Goal: Task Accomplishment & Management: Complete application form

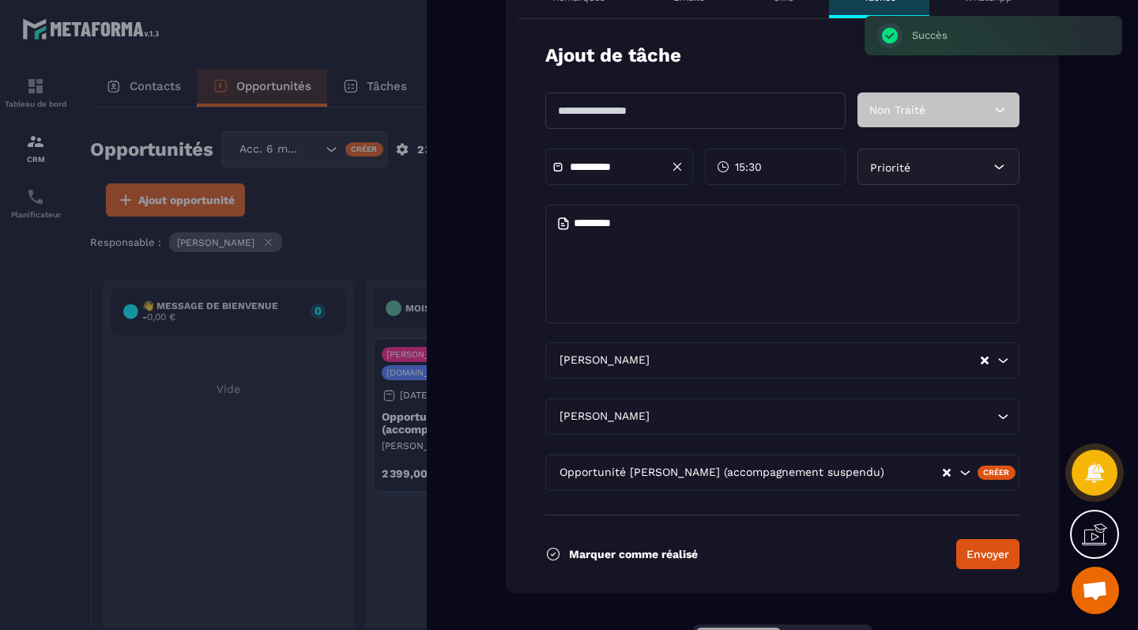
scroll to position [639, 0]
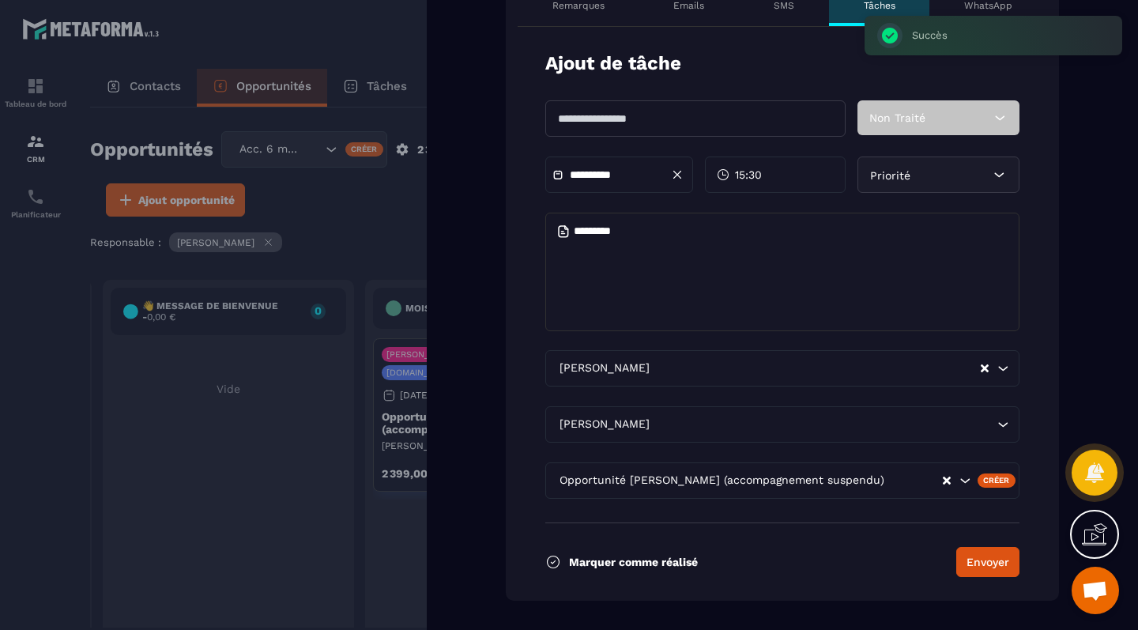
click at [607, 117] on input "text" at bounding box center [695, 118] width 300 height 36
type input "*"
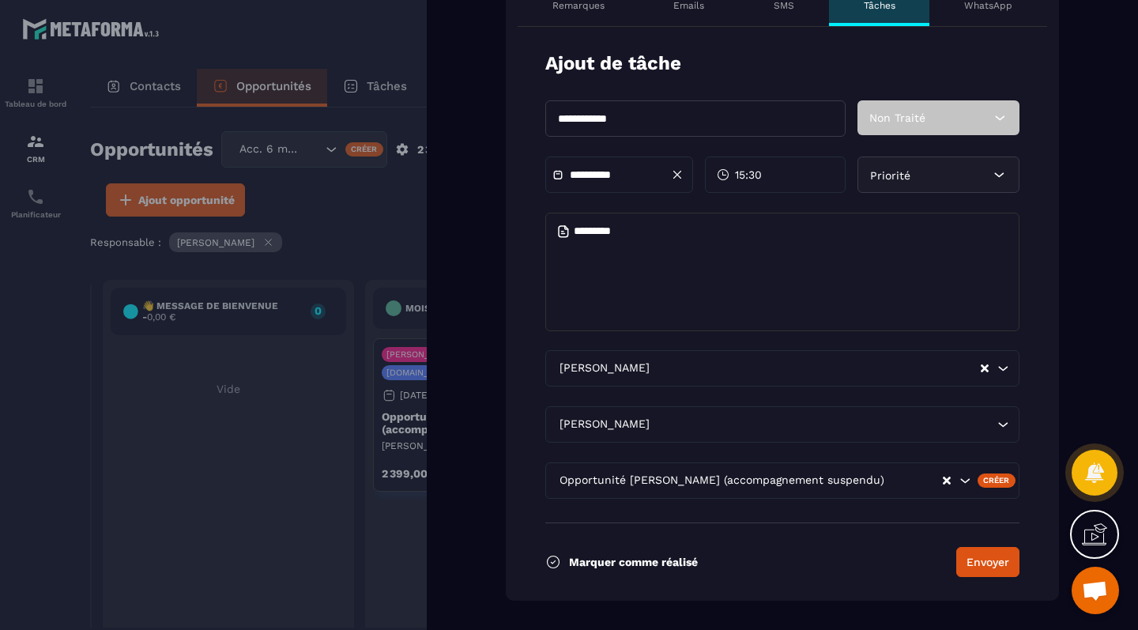
type input "**********"
click at [594, 184] on div "**********" at bounding box center [619, 174] width 148 height 36
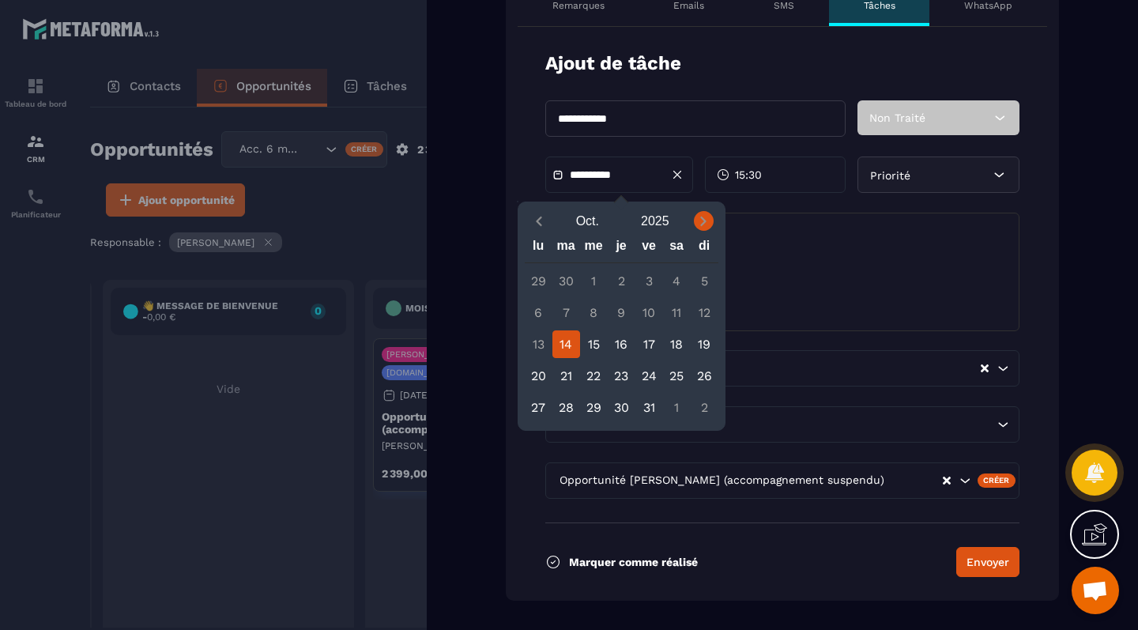
click at [699, 216] on icon "Next month" at bounding box center [703, 221] width 16 height 16
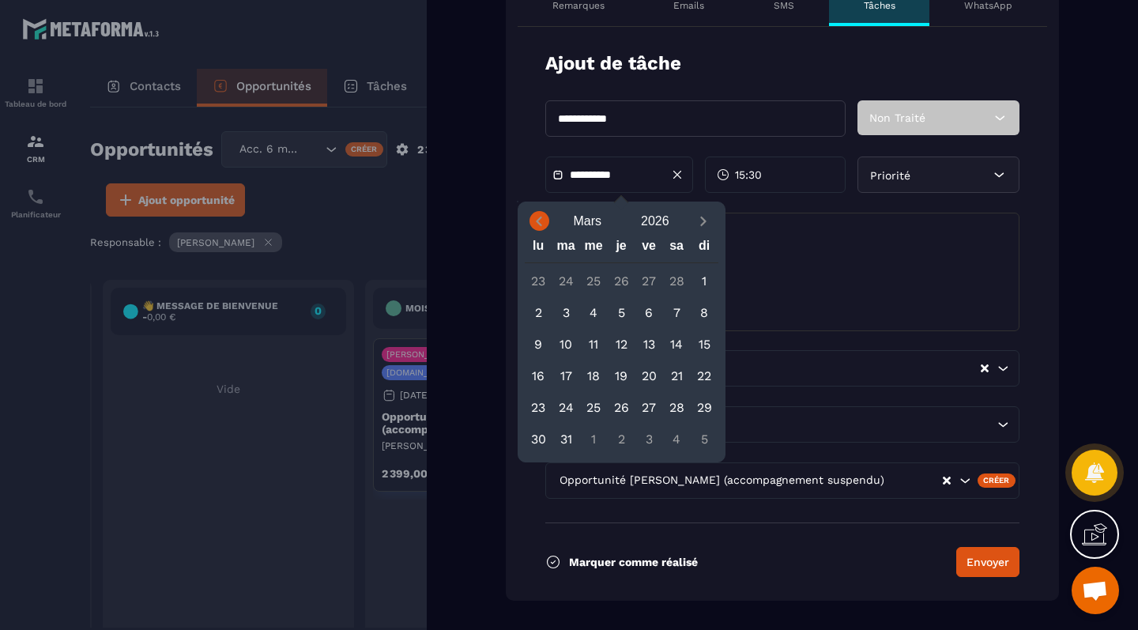
click at [537, 217] on icon "Previous month" at bounding box center [539, 221] width 16 height 16
click at [703, 220] on icon "Next month" at bounding box center [703, 221] width 16 height 16
click at [702, 214] on icon "Next month" at bounding box center [703, 221] width 16 height 16
click at [707, 214] on icon "Next month" at bounding box center [703, 221] width 16 height 16
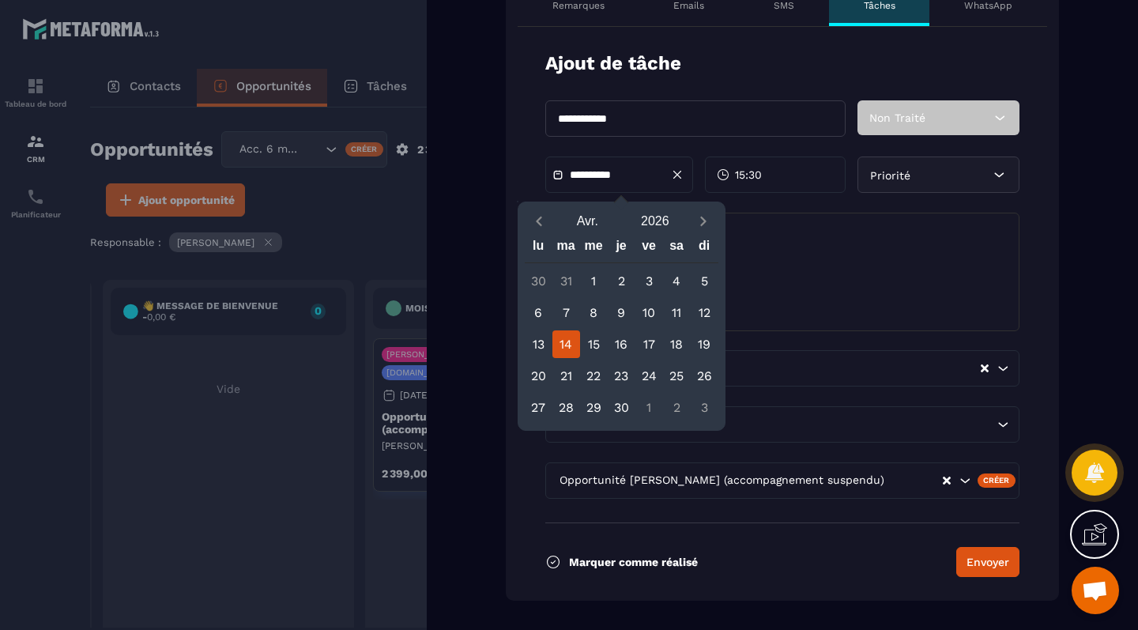
click at [567, 345] on div "14" at bounding box center [566, 344] width 28 height 28
type input "**********"
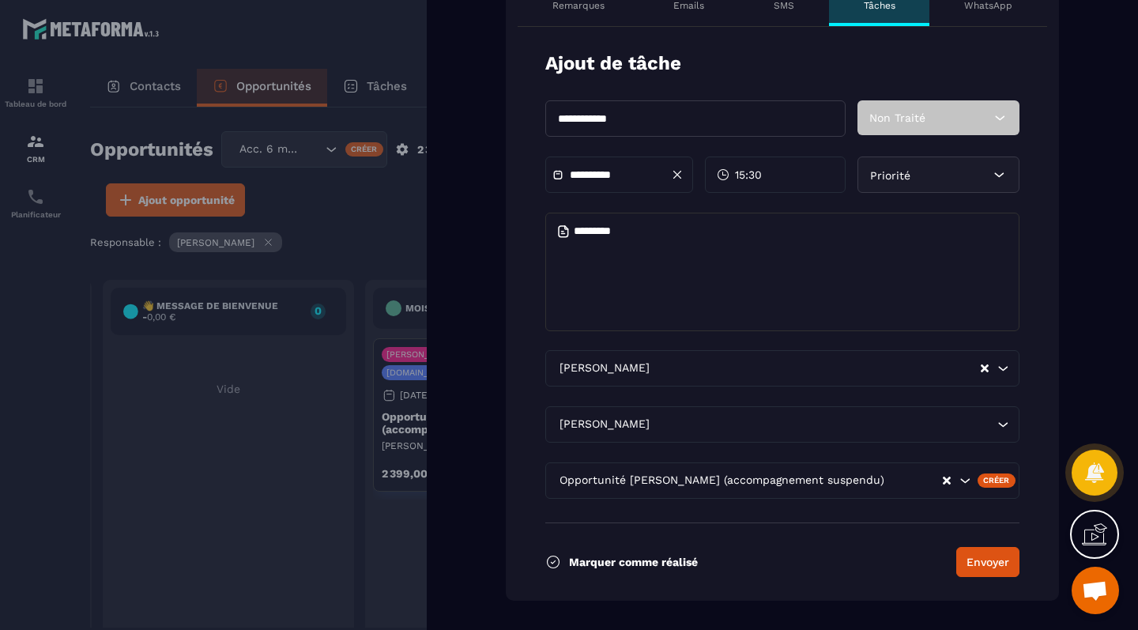
click at [921, 172] on div "Priorité" at bounding box center [938, 174] width 162 height 36
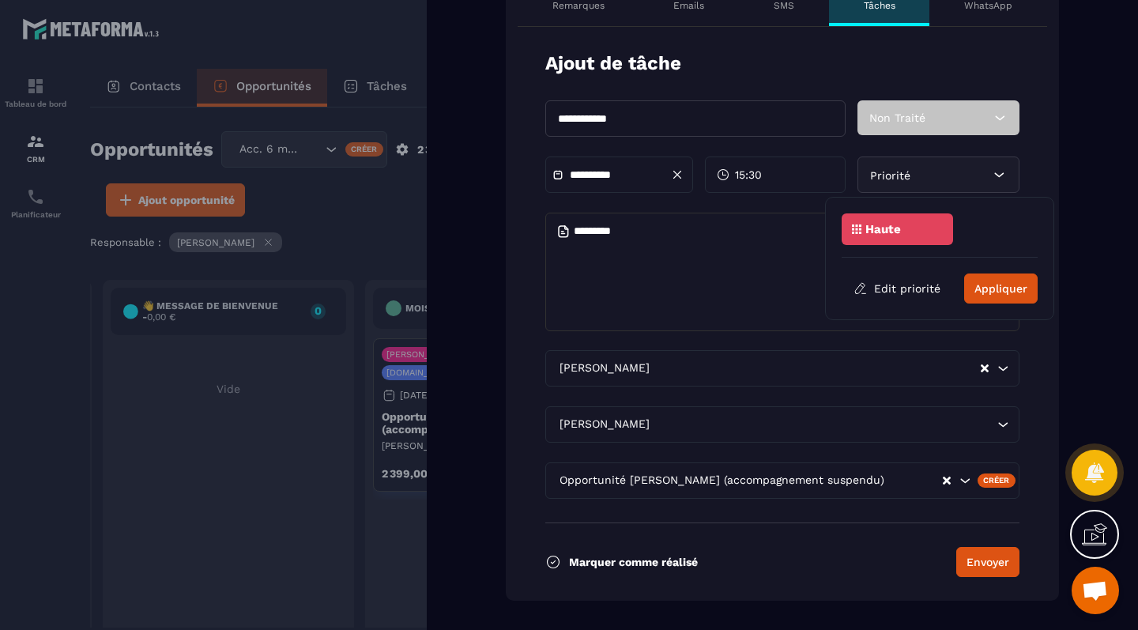
click at [897, 229] on p "Haute" at bounding box center [883, 229] width 36 height 11
click at [1009, 300] on button "Appliquer" at bounding box center [1000, 288] width 73 height 30
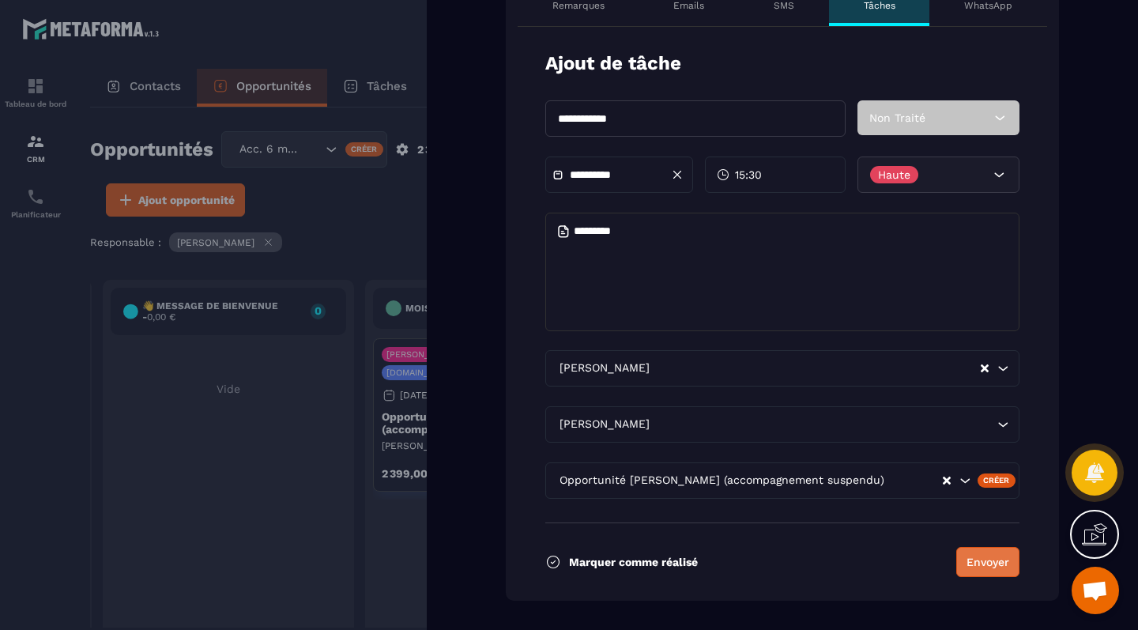
click at [984, 556] on button "Envoyer" at bounding box center [987, 562] width 63 height 30
